Goal: Task Accomplishment & Management: Use online tool/utility

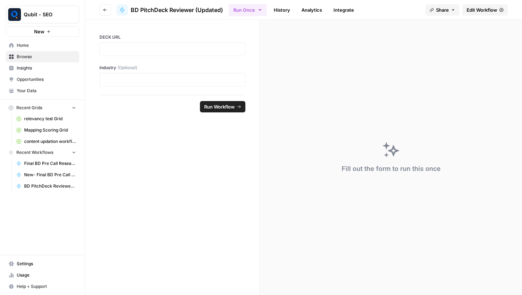
click at [480, 7] on span "Edit Workflow" at bounding box center [481, 9] width 31 height 7
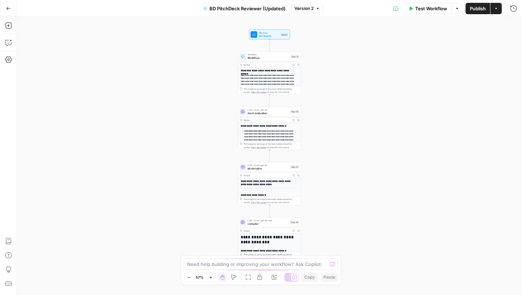
click at [12, 8] on button "Go Back" at bounding box center [8, 8] width 13 height 13
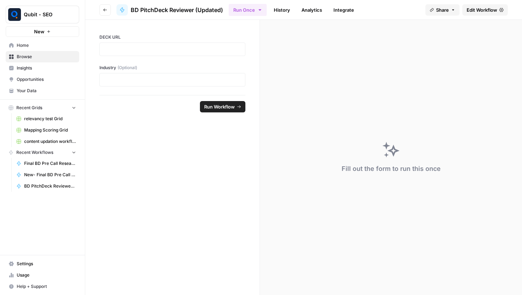
click at [441, 9] on span "Share" at bounding box center [442, 9] width 13 height 7
click at [461, 43] on icon at bounding box center [464, 45] width 6 height 6
click at [478, 10] on span "Edit Workflow" at bounding box center [481, 9] width 31 height 7
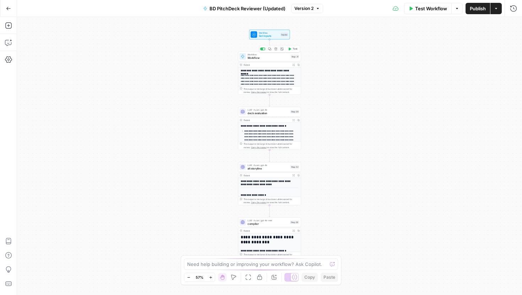
click at [272, 60] on div "Workflow Workflow Step 21 Copy step Delete step Add Note Test" at bounding box center [269, 57] width 63 height 10
type input "Deck to Image (API Integration)"
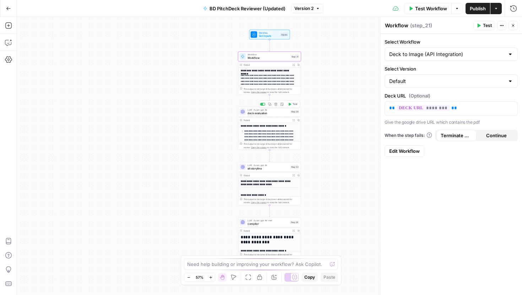
click at [273, 116] on div "LLM · Azure: gpt-4o deck evaluation Step 28 Copy step Delete step Add Note Test" at bounding box center [269, 112] width 63 height 10
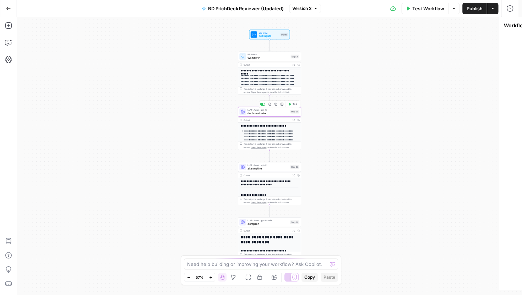
type textarea "deck evaluation"
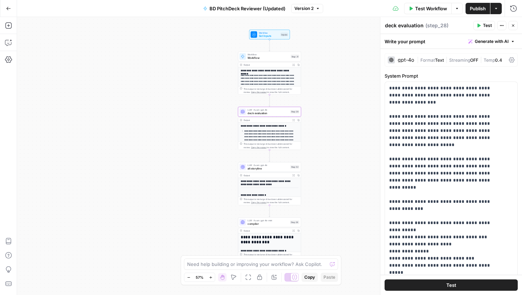
click at [493, 60] on span "Temp" at bounding box center [488, 59] width 11 height 5
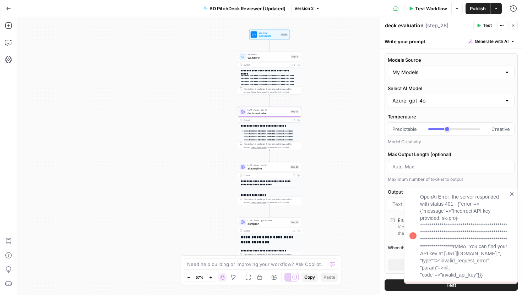
type input "***"
click at [512, 192] on icon "close" at bounding box center [512, 194] width 4 height 4
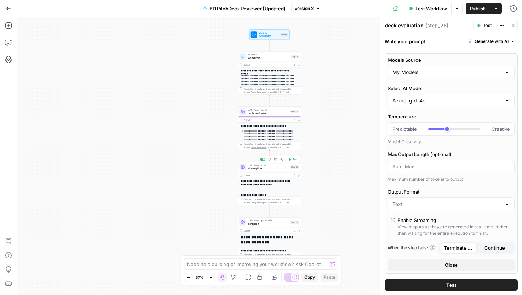
click at [280, 171] on div "LLM · Azure: gpt-4o alt storyline Step 32 Copy step Delete step Add Note Test" at bounding box center [269, 167] width 63 height 10
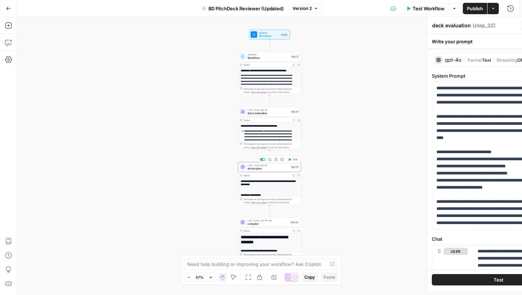
type textarea "alt storyline"
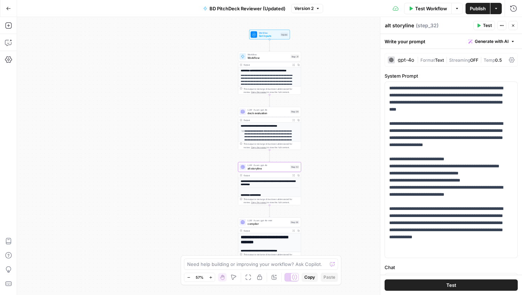
click at [463, 63] on div "| Format Text | Streaming OFF | Temp 0.5" at bounding box center [461, 60] width 89 height 7
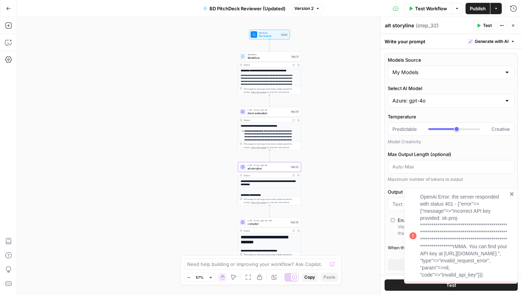
click at [512, 191] on icon "close" at bounding box center [511, 194] width 5 height 6
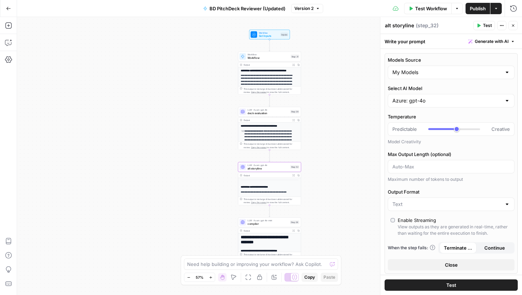
scroll to position [150, 0]
click at [513, 24] on icon "button" at bounding box center [513, 25] width 2 height 2
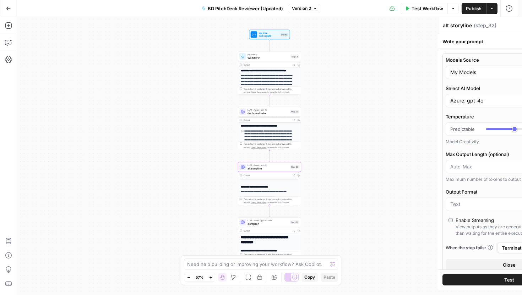
type input "***"
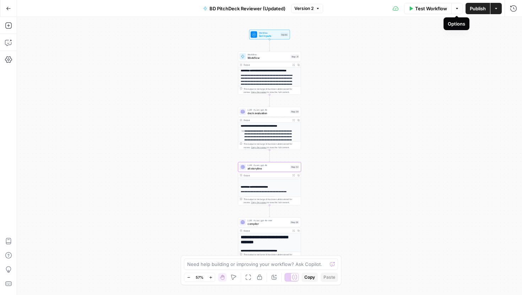
click at [454, 11] on button "Options" at bounding box center [456, 8] width 11 height 11
click at [10, 7] on icon "button" at bounding box center [8, 8] width 5 height 5
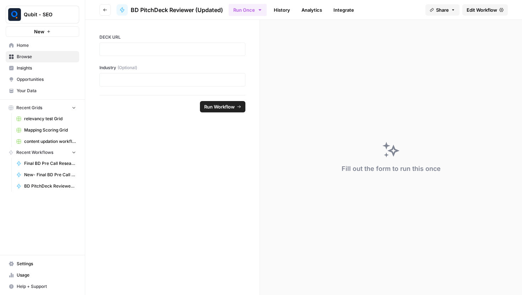
click at [442, 9] on span "Share" at bounding box center [442, 9] width 13 height 7
click at [461, 44] on icon at bounding box center [464, 45] width 6 height 6
